Goal: Navigation & Orientation: Find specific page/section

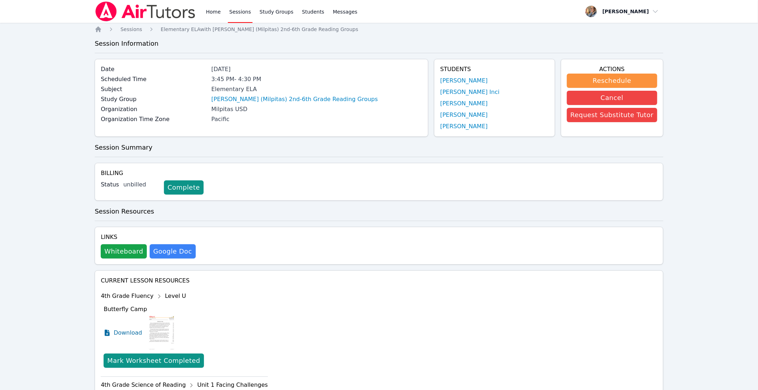
click at [554, 152] on h3 "Session Summary" at bounding box center [379, 148] width 569 height 10
drag, startPoint x: 275, startPoint y: 78, endPoint x: 192, endPoint y: 76, distance: 83.3
click at [192, 76] on div "Scheduled Time 3:45 PM - 4:30 PM" at bounding box center [262, 80] width 322 height 10
click at [303, 88] on div "Elementary ELA" at bounding box center [317, 89] width 211 height 9
click at [140, 13] on img at bounding box center [145, 11] width 101 height 20
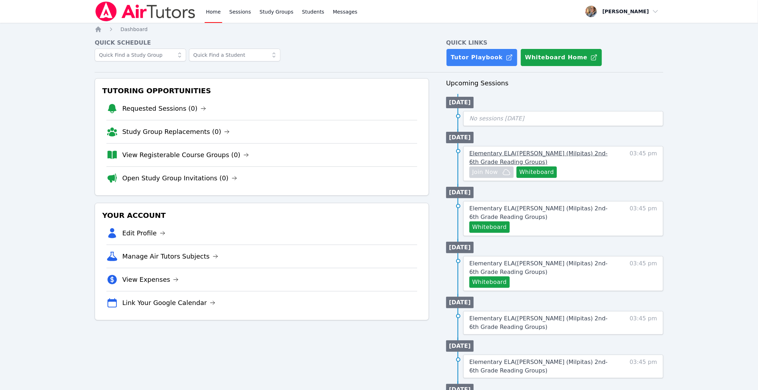
click at [491, 162] on span "Elementary ELA ( Pomeroy (Milpitas) 2nd-6th Grade Reading Groups )" at bounding box center [539, 157] width 138 height 15
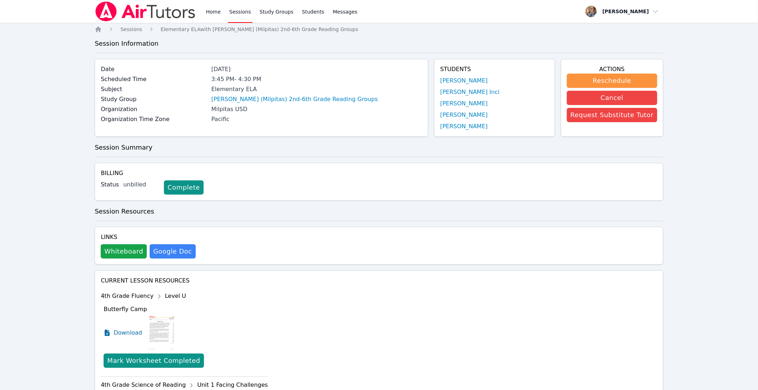
drag, startPoint x: 559, startPoint y: 51, endPoint x: 567, endPoint y: 64, distance: 15.7
click at [559, 51] on div "Home Sessions Elementary ELA with Pomeroy (Milpitas) 2nd-6th Grade Reading Grou…" at bounding box center [379, 283] width 569 height 515
click at [288, 161] on div "Home Sessions Elementary ELA with Pomeroy (Milpitas) 2nd-6th Grade Reading Grou…" at bounding box center [379, 283] width 569 height 515
click at [130, 29] on span "Sessions" at bounding box center [131, 29] width 22 height 6
